Goal: Information Seeking & Learning: Find specific fact

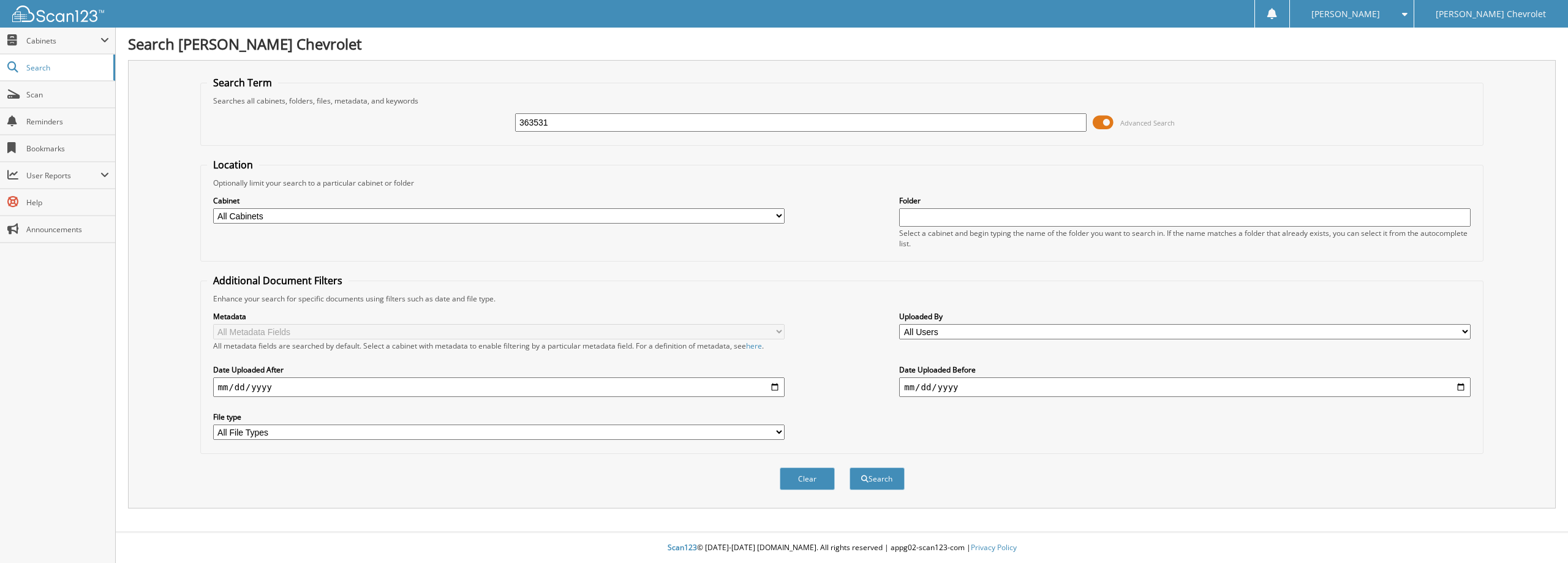
type input "363531"
click at [849, 468] on button "Search" at bounding box center [877, 479] width 55 height 22
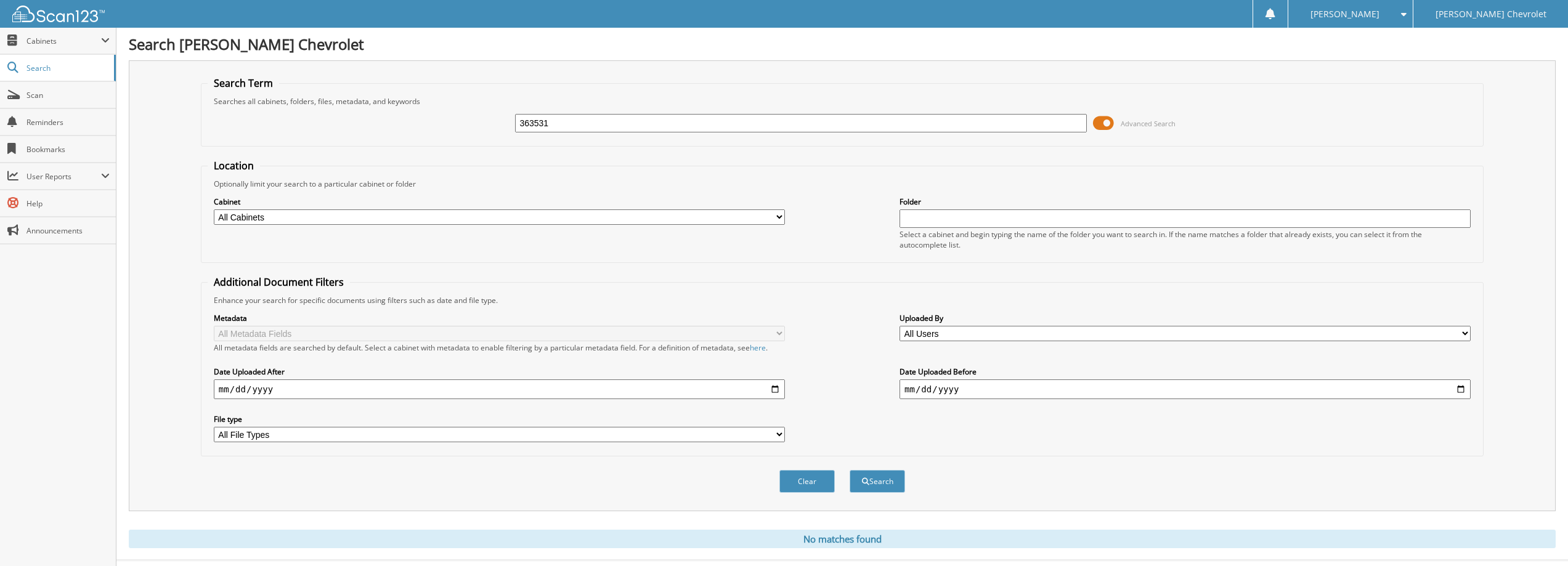
click at [1114, 116] on span at bounding box center [1103, 123] width 21 height 18
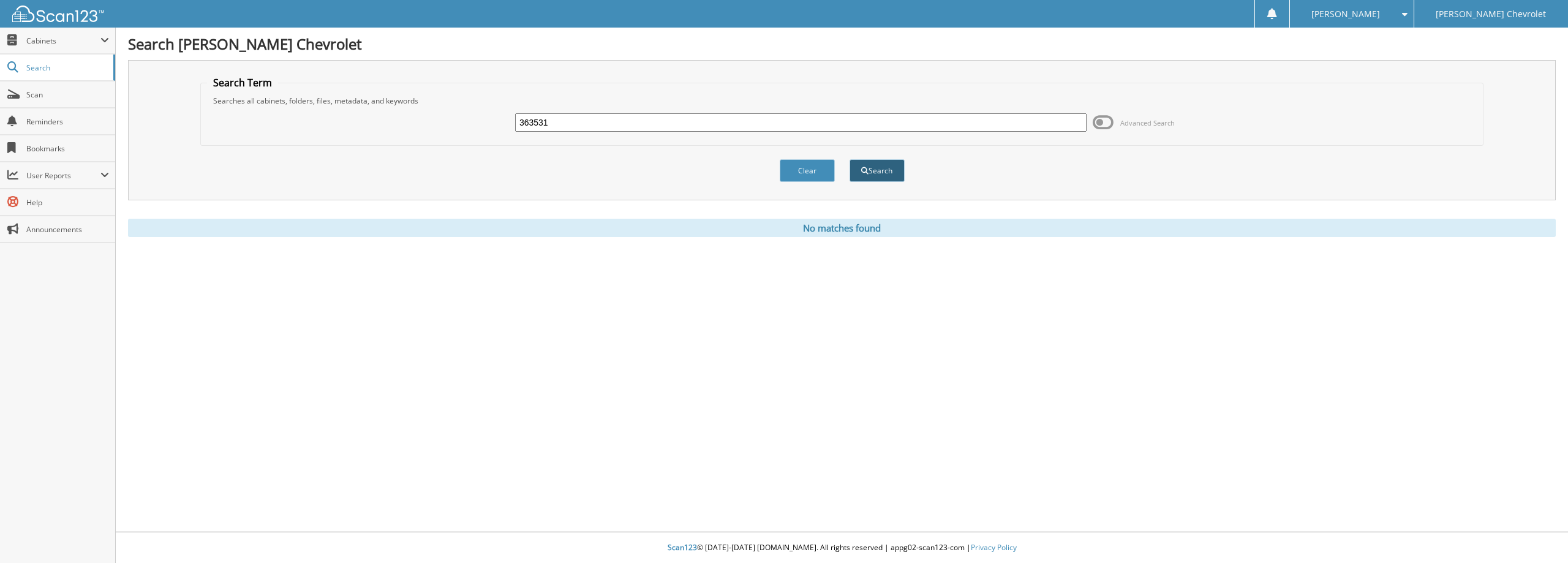
click at [875, 170] on button "Search" at bounding box center [877, 170] width 55 height 22
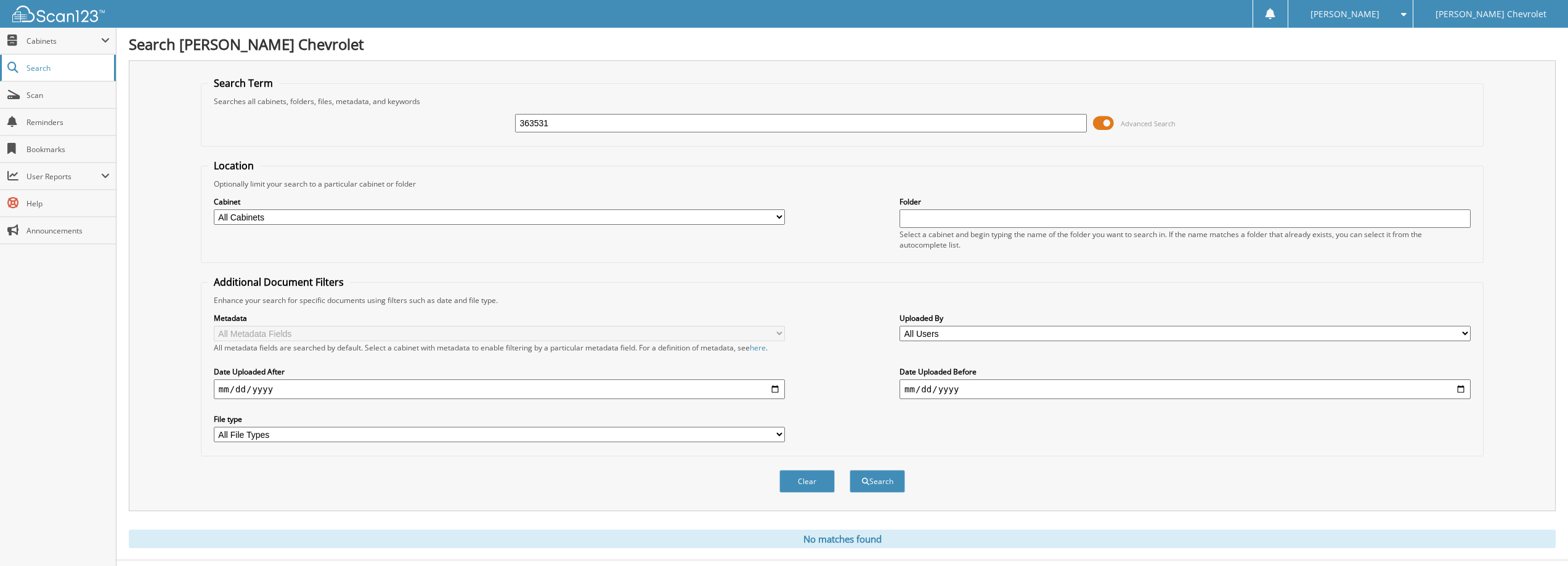
click at [54, 60] on link "Search" at bounding box center [58, 68] width 116 height 26
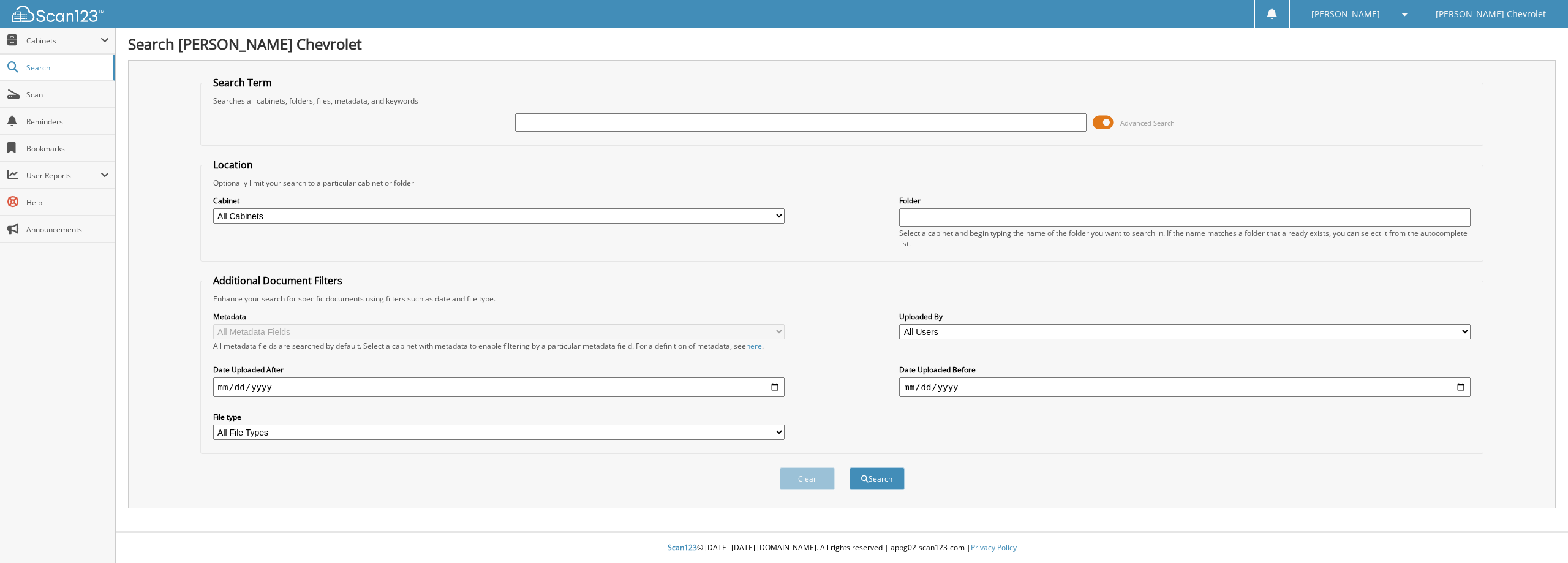
click at [644, 125] on input "text" at bounding box center [801, 122] width 571 height 18
type input "363531"
click at [849, 468] on button "Search" at bounding box center [877, 479] width 55 height 22
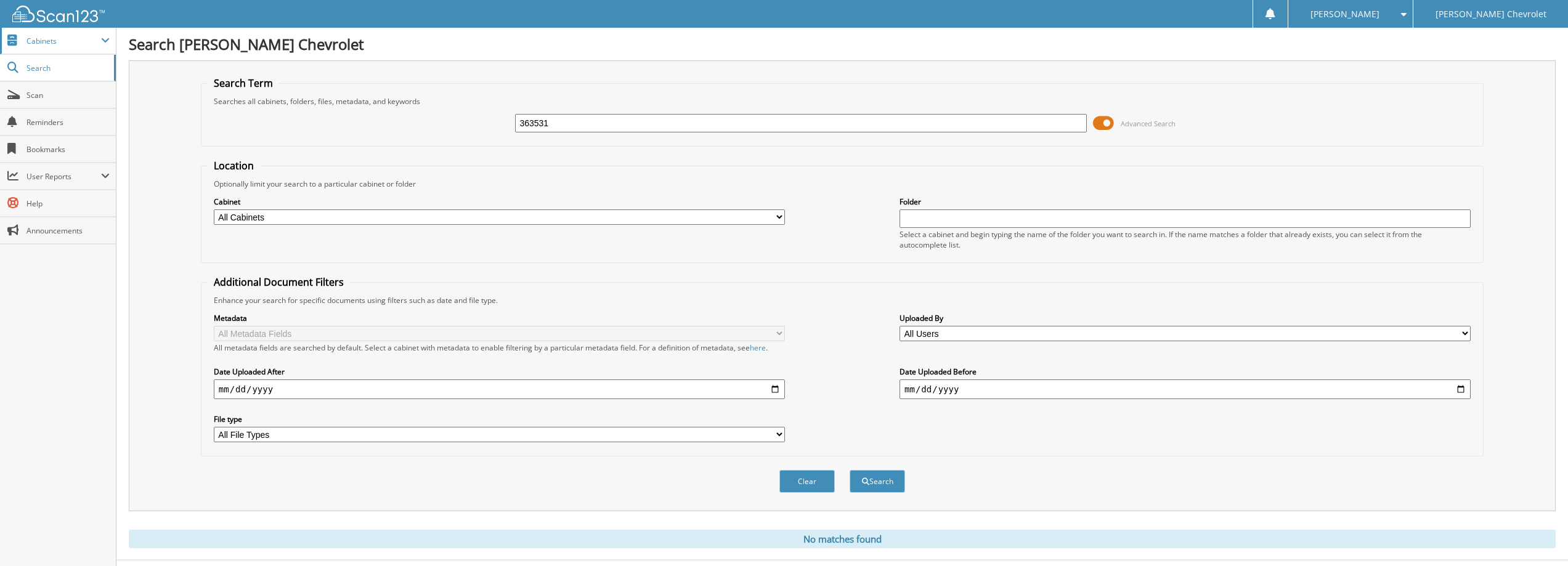
click at [32, 32] on span "Cabinets" at bounding box center [58, 41] width 116 height 26
click at [38, 42] on span "Cabinets" at bounding box center [63, 41] width 75 height 10
click at [43, 22] on div at bounding box center [52, 14] width 105 height 28
click at [44, 15] on img at bounding box center [58, 14] width 92 height 17
